Goal: Task Accomplishment & Management: Manage account settings

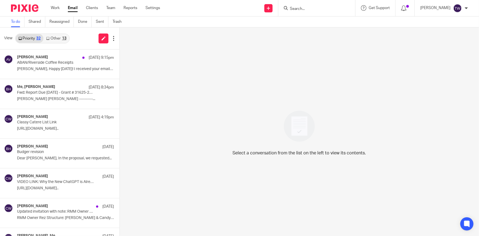
click at [52, 38] on link "Other 13" at bounding box center [56, 38] width 26 height 9
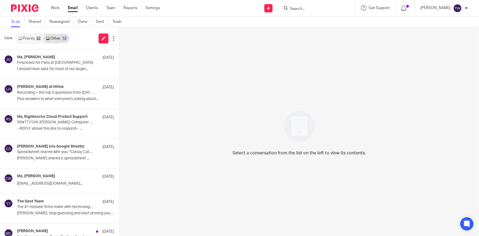
click at [32, 38] on link "Priority 32" at bounding box center [30, 38] width 28 height 9
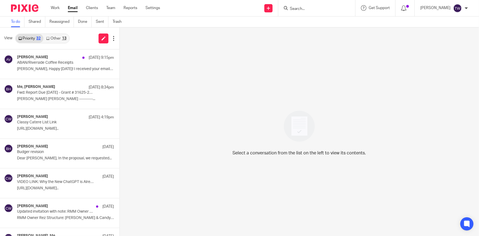
click at [58, 38] on link "Other 13" at bounding box center [56, 38] width 26 height 9
click at [54, 36] on link "Other 13" at bounding box center [56, 38] width 26 height 9
